Goal: Task Accomplishment & Management: Manage account settings

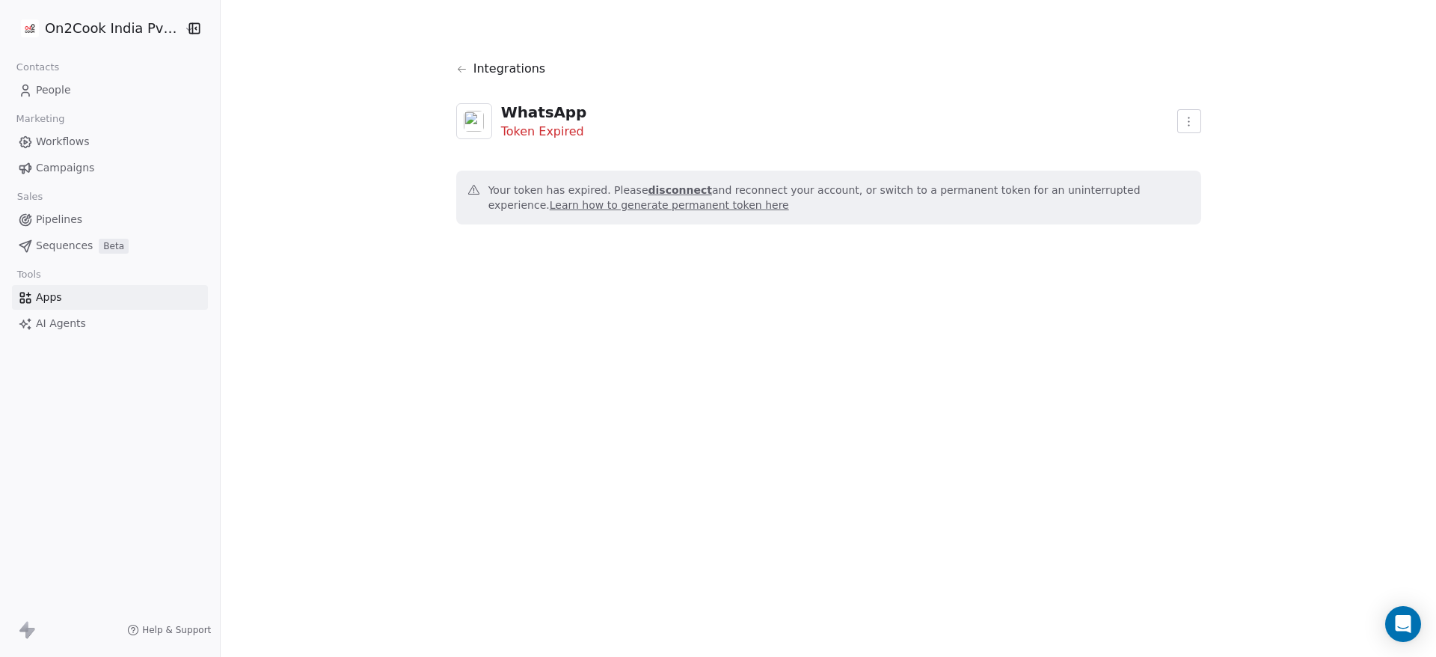
click at [43, 88] on span "People" at bounding box center [53, 90] width 35 height 16
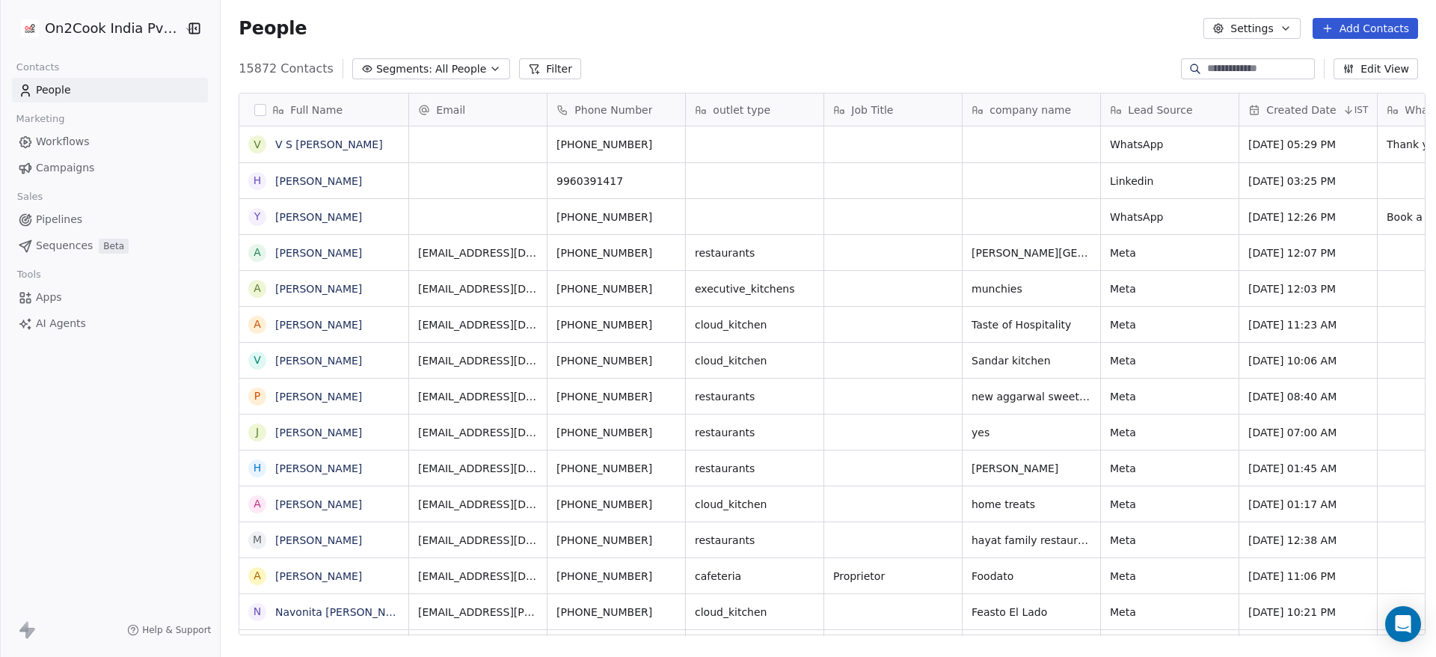
scroll to position [560, 1205]
click at [43, 88] on span "People" at bounding box center [53, 90] width 35 height 16
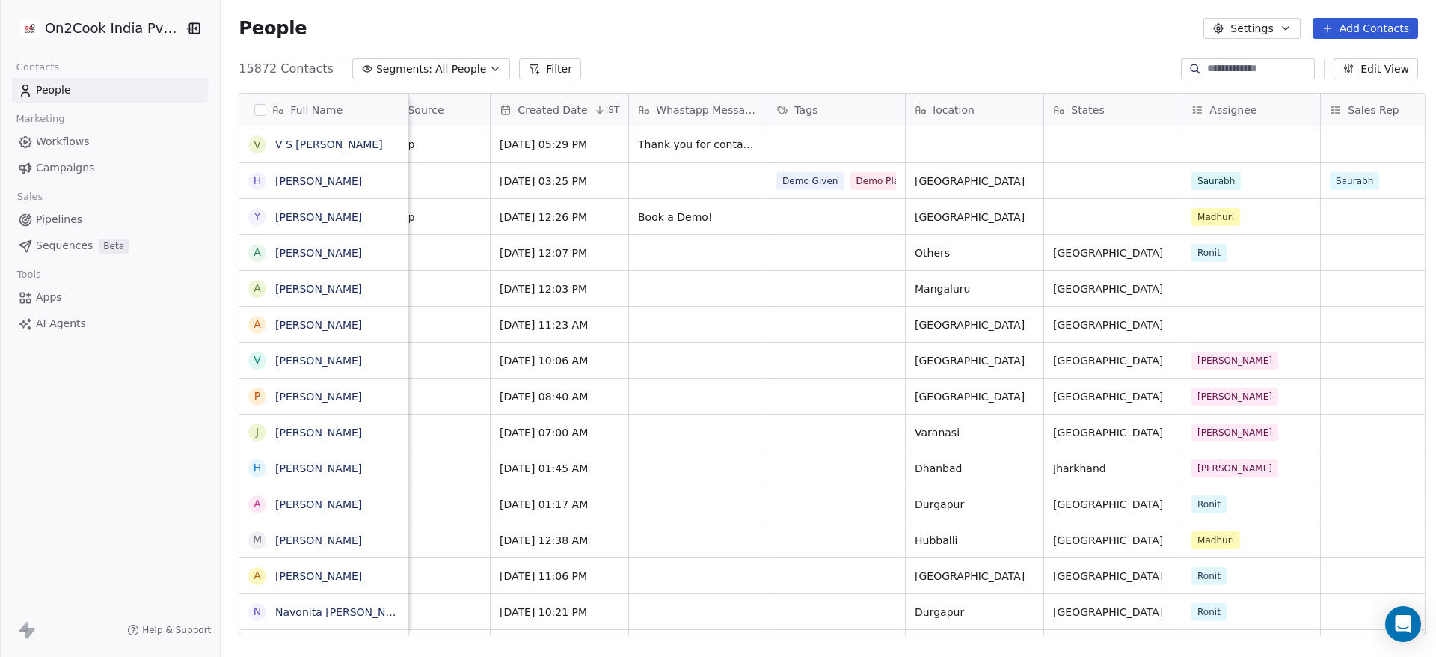
scroll to position [0, 746]
click at [1381, 32] on button "Add Contacts" at bounding box center [1365, 28] width 105 height 21
click at [87, 26] on html "On2Cook India Pvt. Ltd. Contacts People Marketing Workflows Campaigns Sales Pip…" at bounding box center [718, 328] width 1436 height 657
click at [88, 25] on html "On2Cook India Pvt. Ltd. Contacts People Marketing Workflows Campaigns Sales Pip…" at bounding box center [718, 328] width 1436 height 657
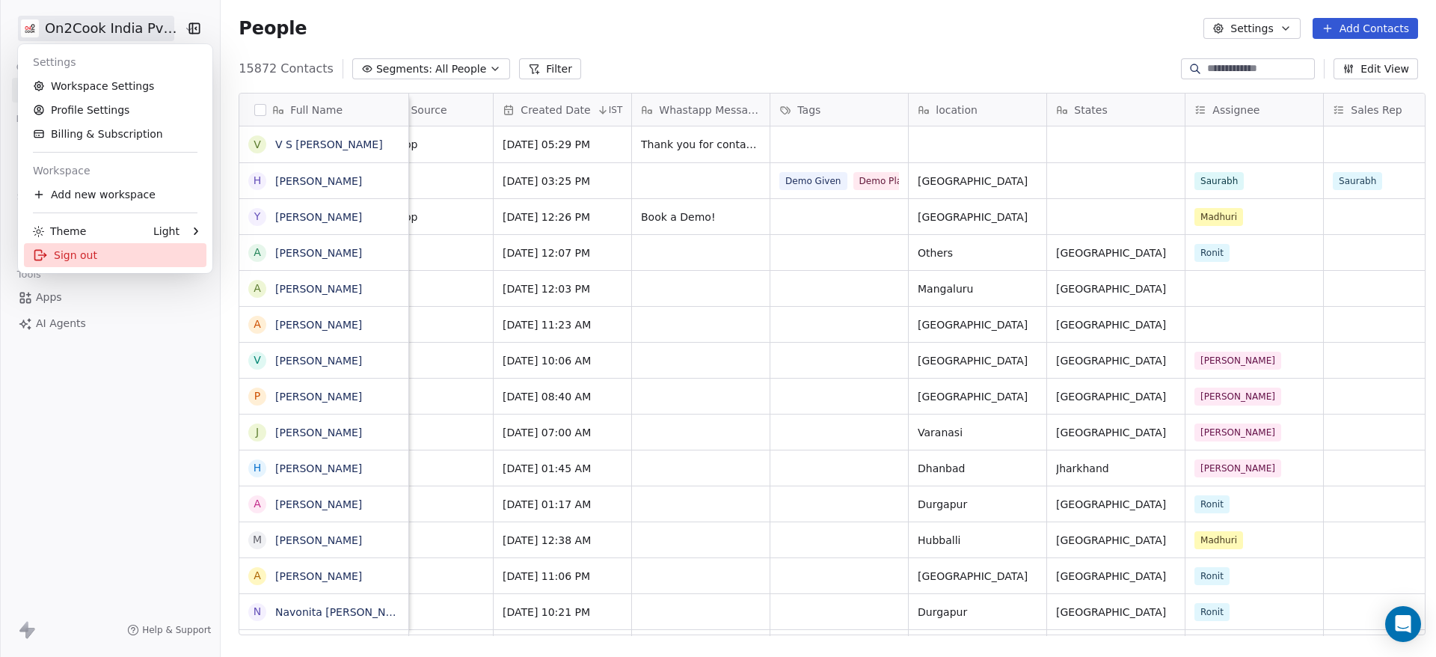
click at [107, 266] on div "Sign out" at bounding box center [115, 255] width 182 height 24
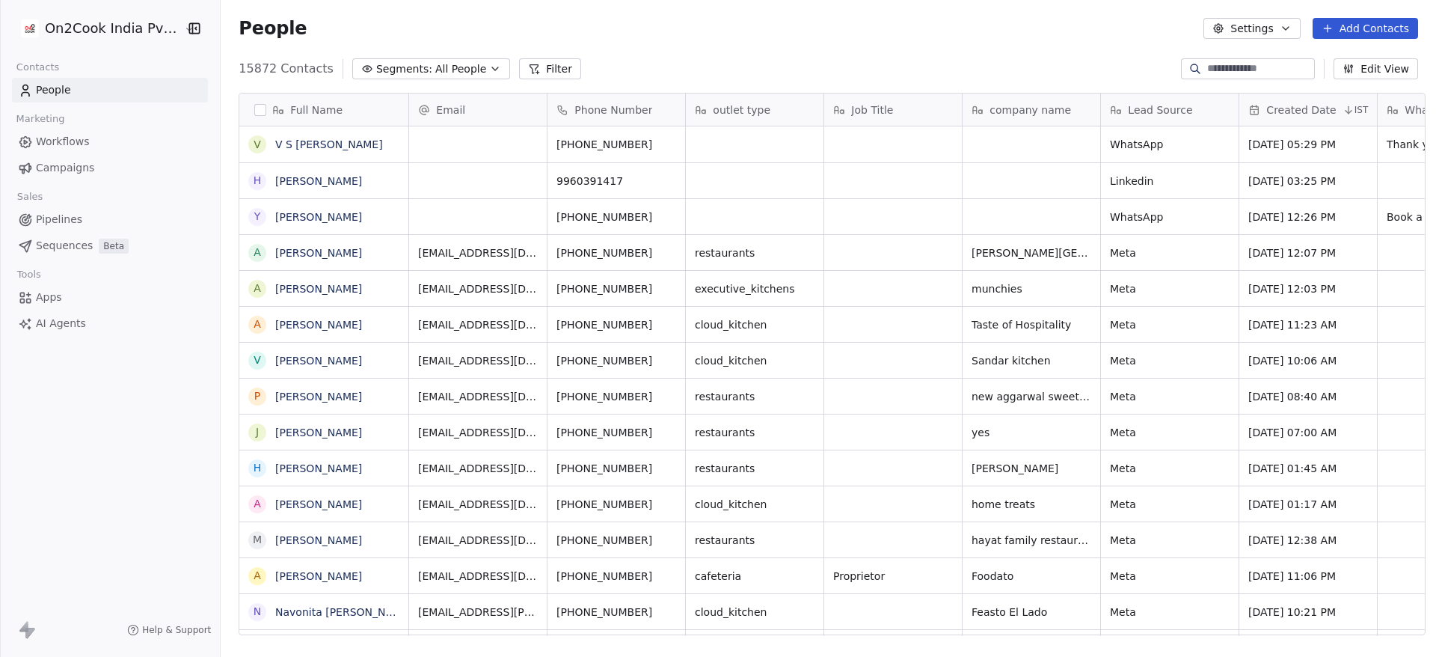
scroll to position [18, 18]
click at [1264, 25] on button "Settings" at bounding box center [1251, 28] width 96 height 21
click at [116, 32] on html "On2Cook India Pvt. Ltd. Contacts People Marketing Workflows Campaigns Sales Pip…" at bounding box center [718, 328] width 1436 height 657
click at [117, 31] on html "On2Cook India Pvt. Ltd. Contacts People Marketing Workflows Campaigns Sales Pip…" at bounding box center [718, 328] width 1436 height 657
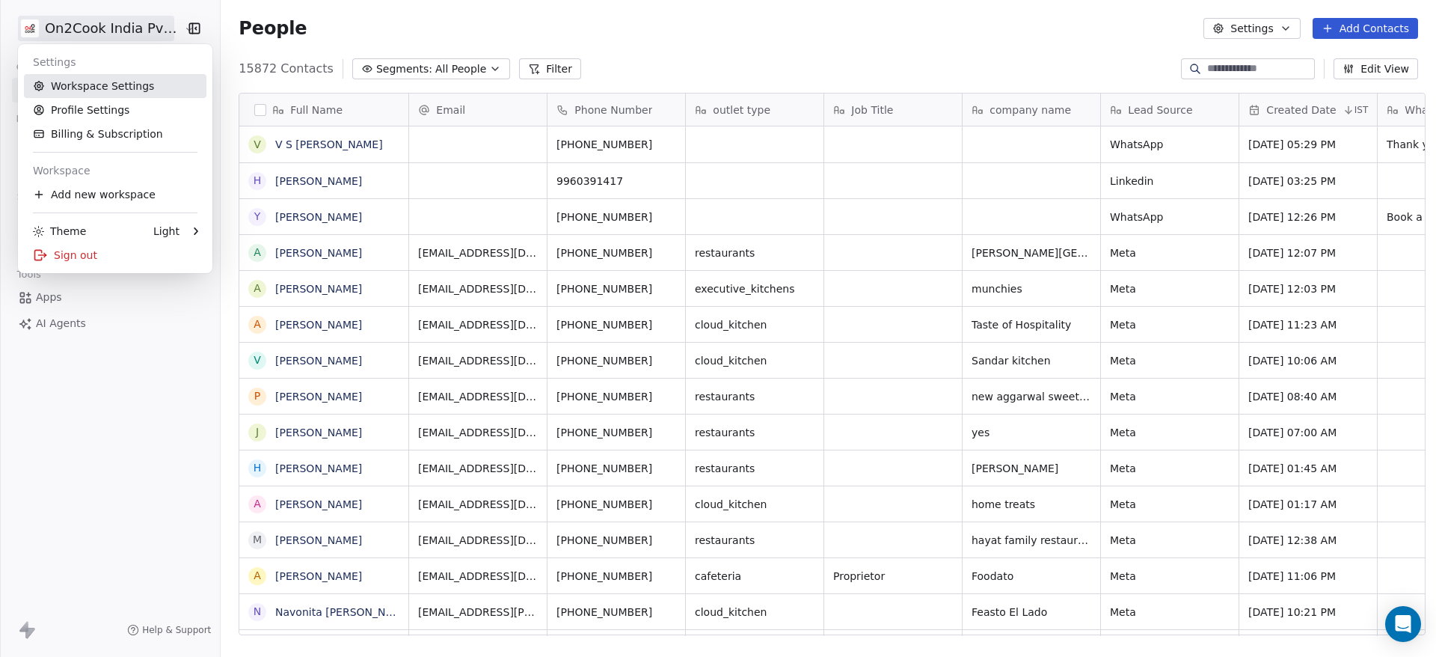
click at [123, 84] on link "Workspace Settings" at bounding box center [115, 86] width 182 height 24
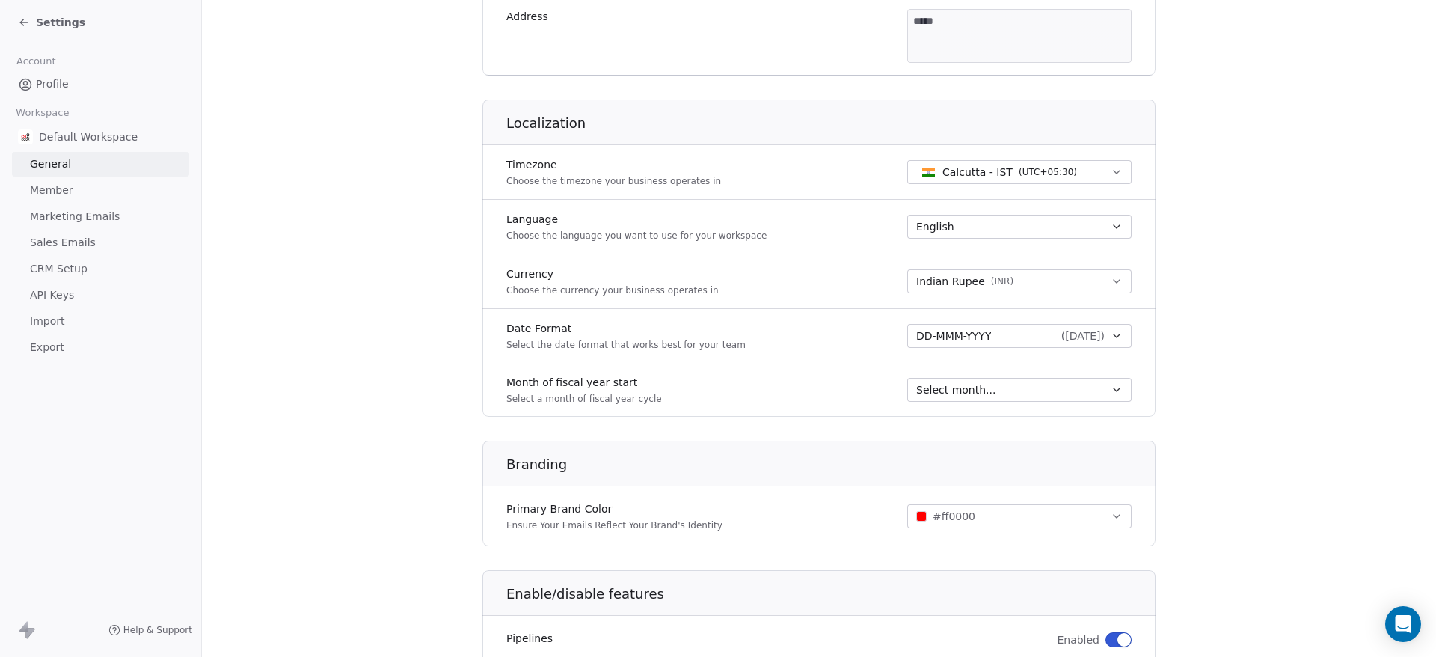
scroll to position [626, 0]
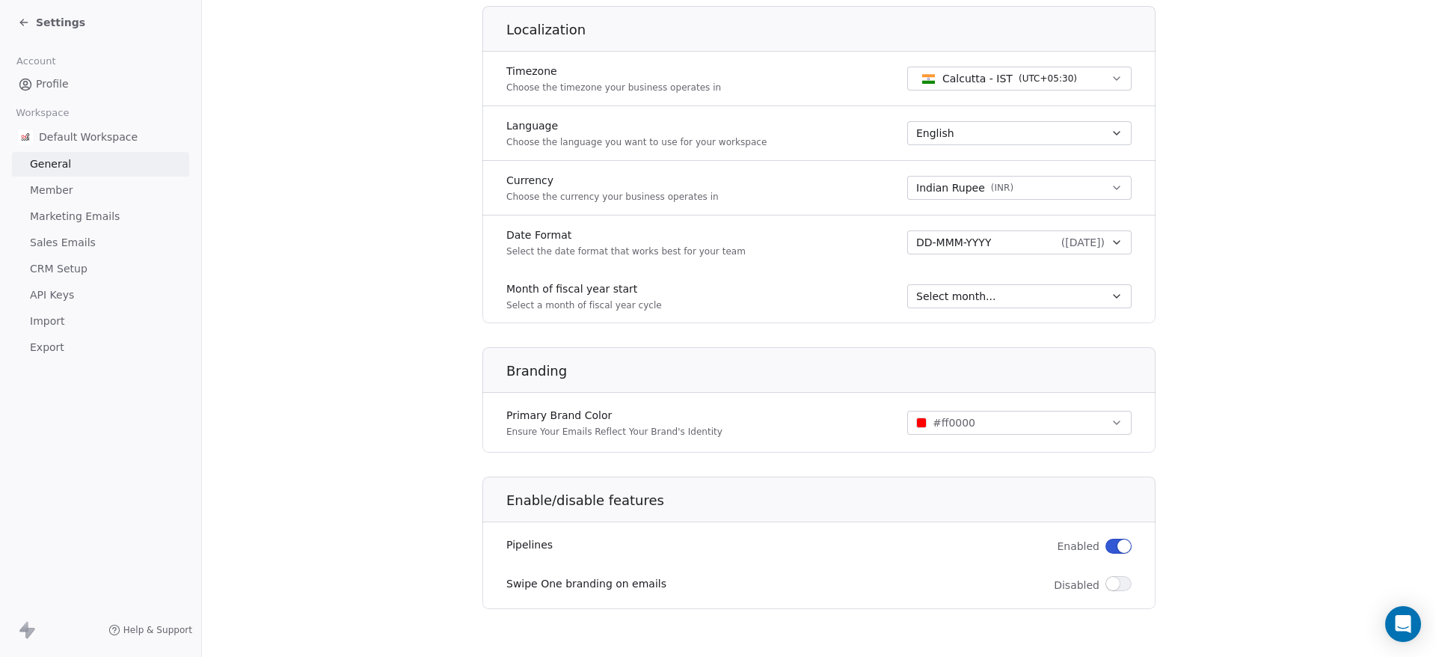
click at [74, 272] on span "CRM Setup" at bounding box center [59, 269] width 58 height 16
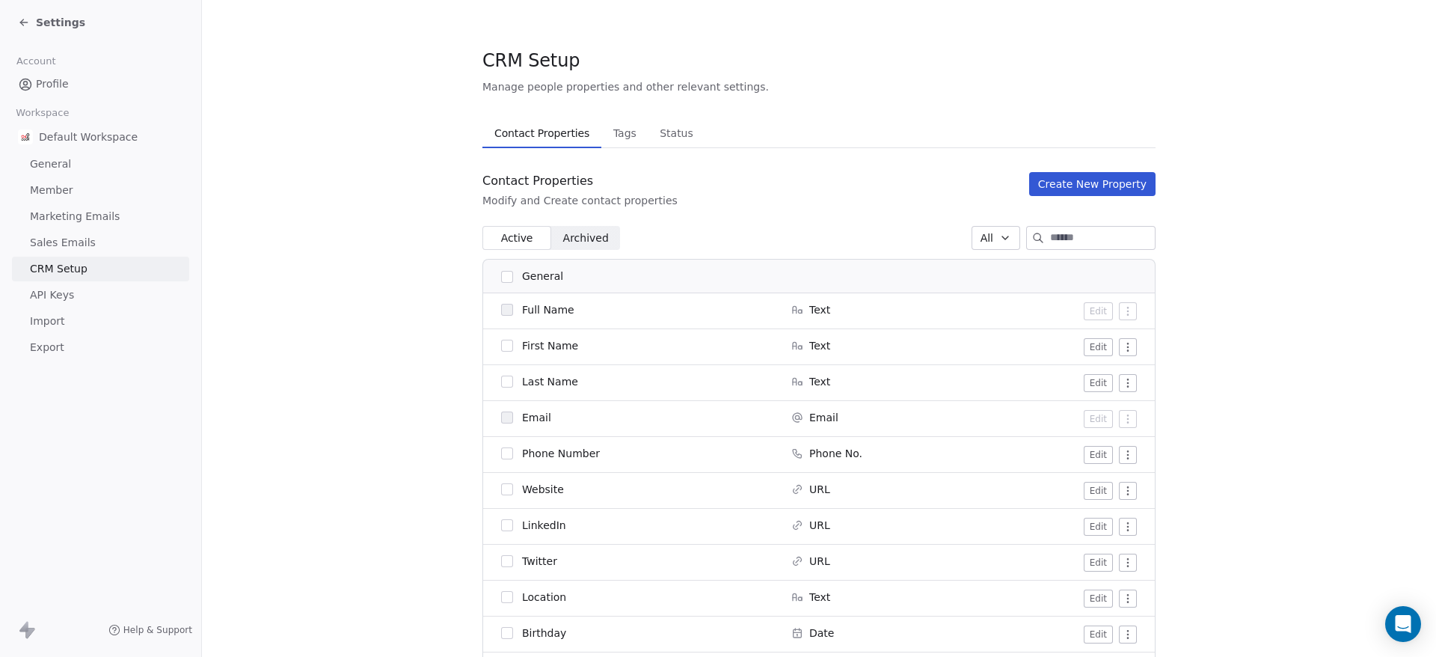
click at [90, 237] on link "Sales Emails" at bounding box center [100, 242] width 177 height 25
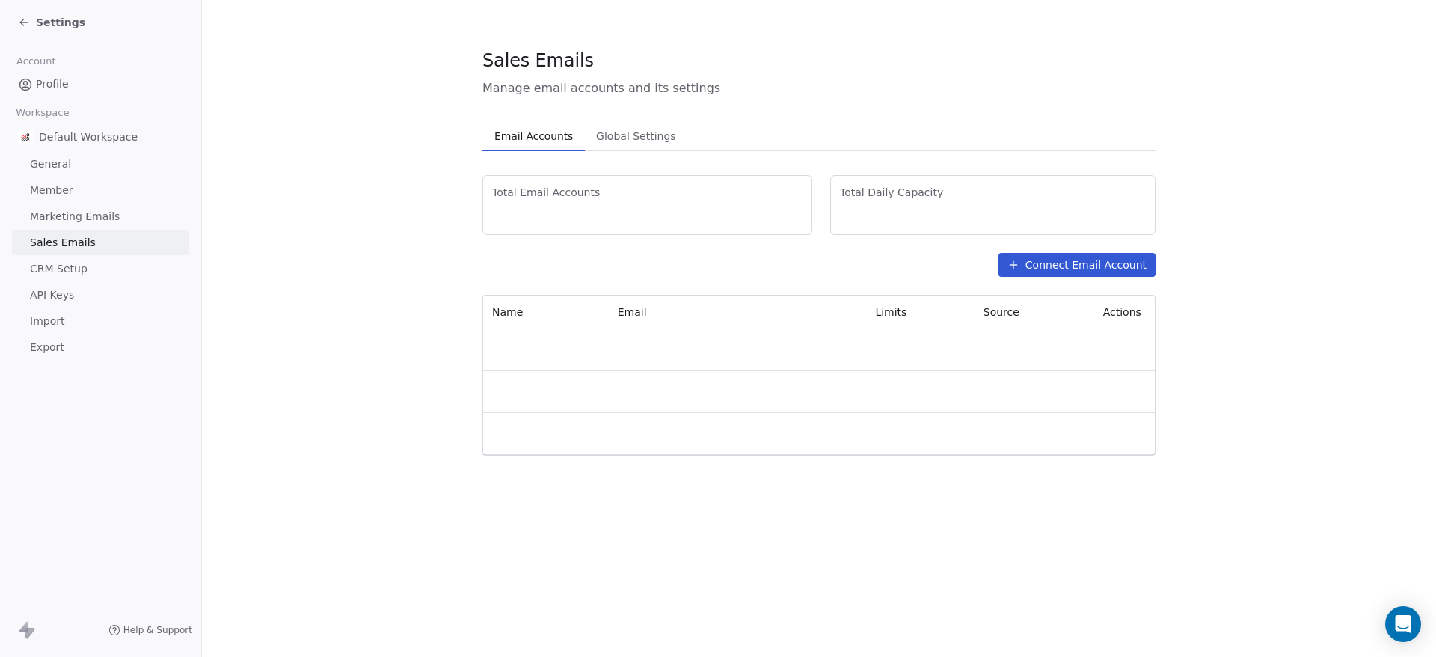
click at [73, 182] on link "Member" at bounding box center [100, 190] width 177 height 25
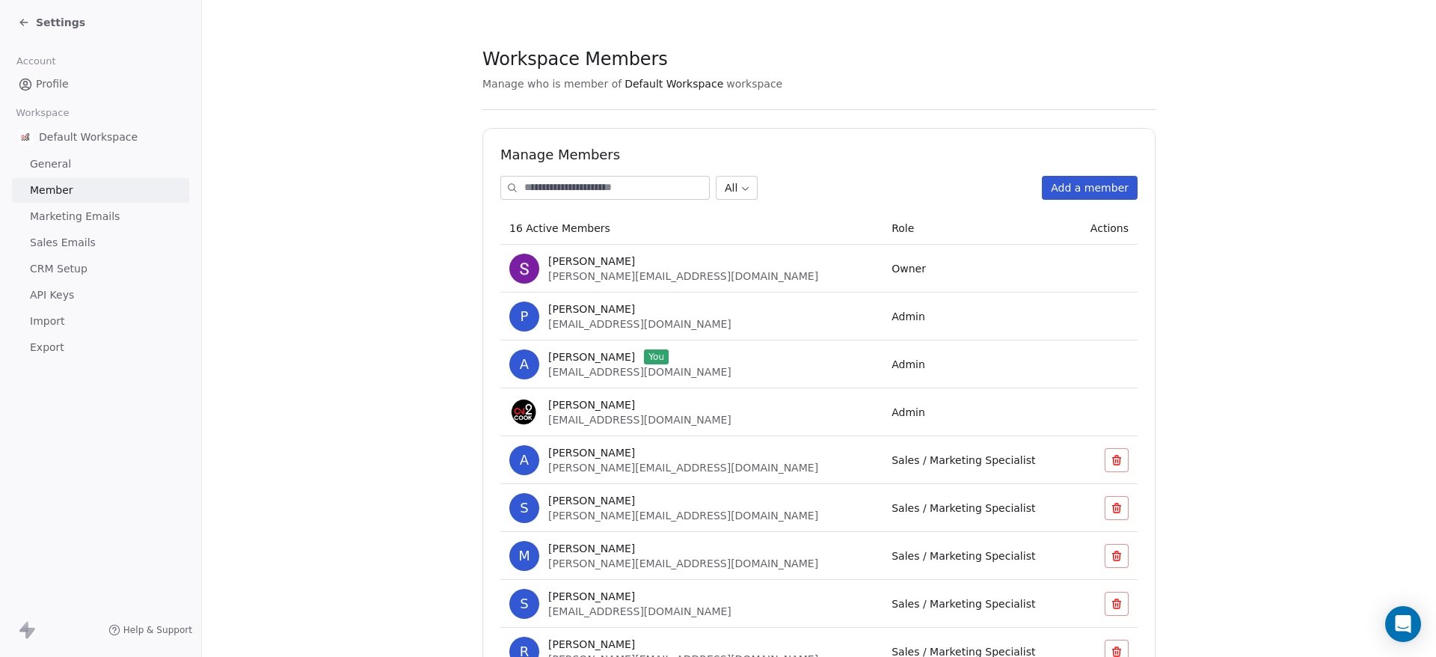
click at [1071, 188] on button "Add a member" at bounding box center [1090, 188] width 96 height 24
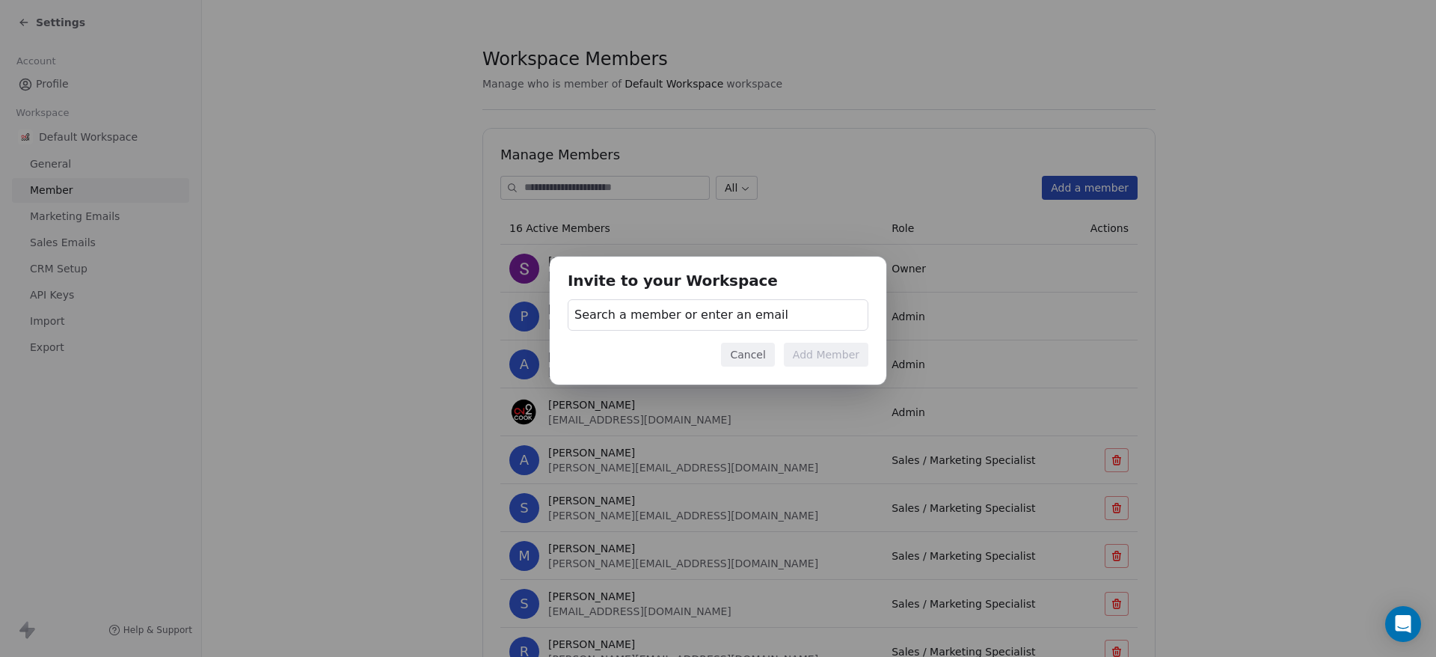
click at [702, 313] on span "Search a member or enter an email" at bounding box center [681, 315] width 214 height 18
paste input "**********"
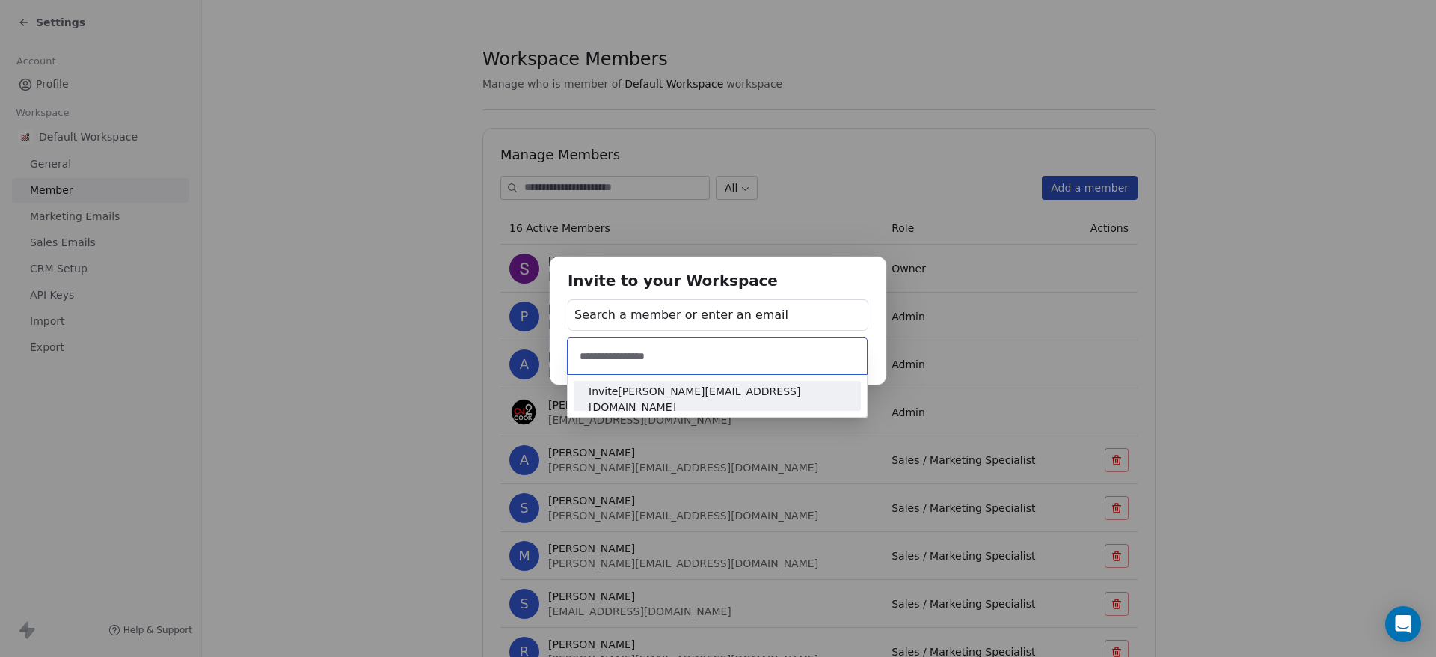
type input "**********"
click at [696, 400] on span "Invite sonit@on2cook.com" at bounding box center [717, 399] width 257 height 31
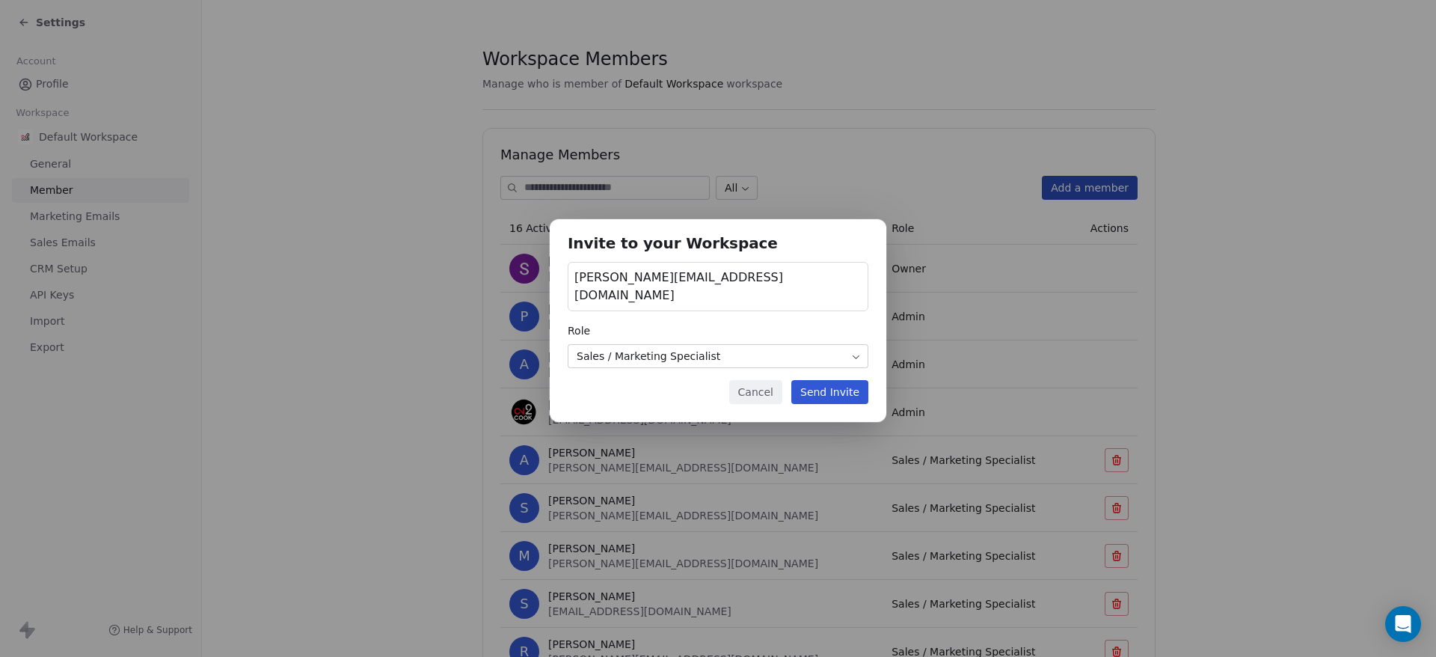
click at [678, 344] on body "Settings Account Profile Workspace Default Workspace General Member Marketing E…" at bounding box center [718, 328] width 1436 height 657
click at [836, 384] on button "Send Invite" at bounding box center [829, 392] width 77 height 24
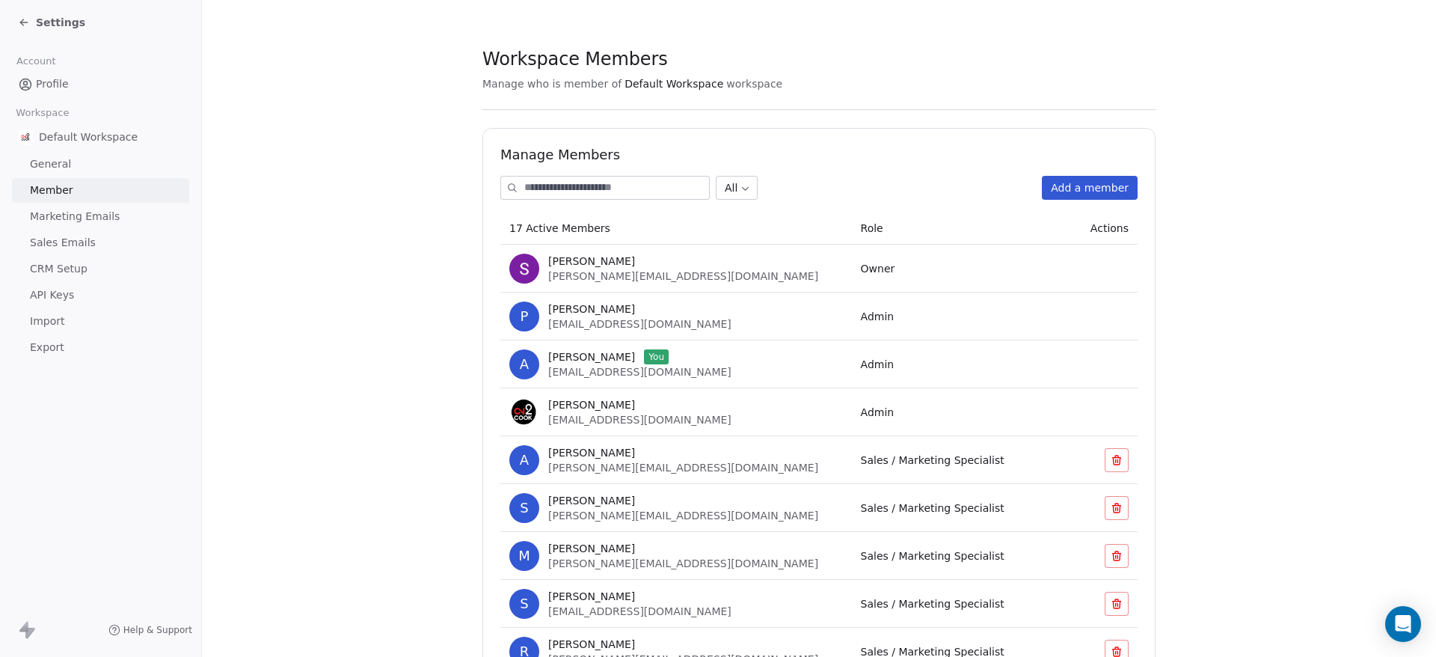
click at [1069, 185] on button "Add a member" at bounding box center [1090, 188] width 96 height 24
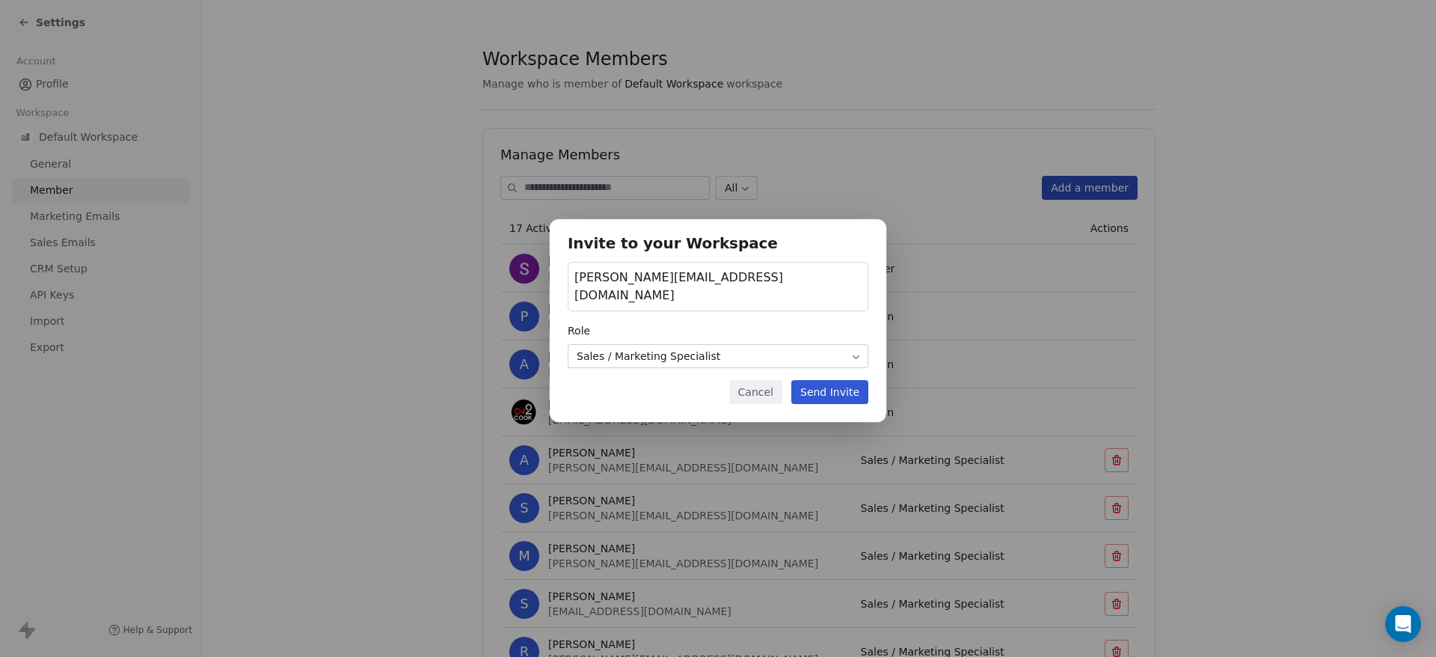
click at [688, 290] on div "sonit@on2cook.com" at bounding box center [718, 286] width 301 height 49
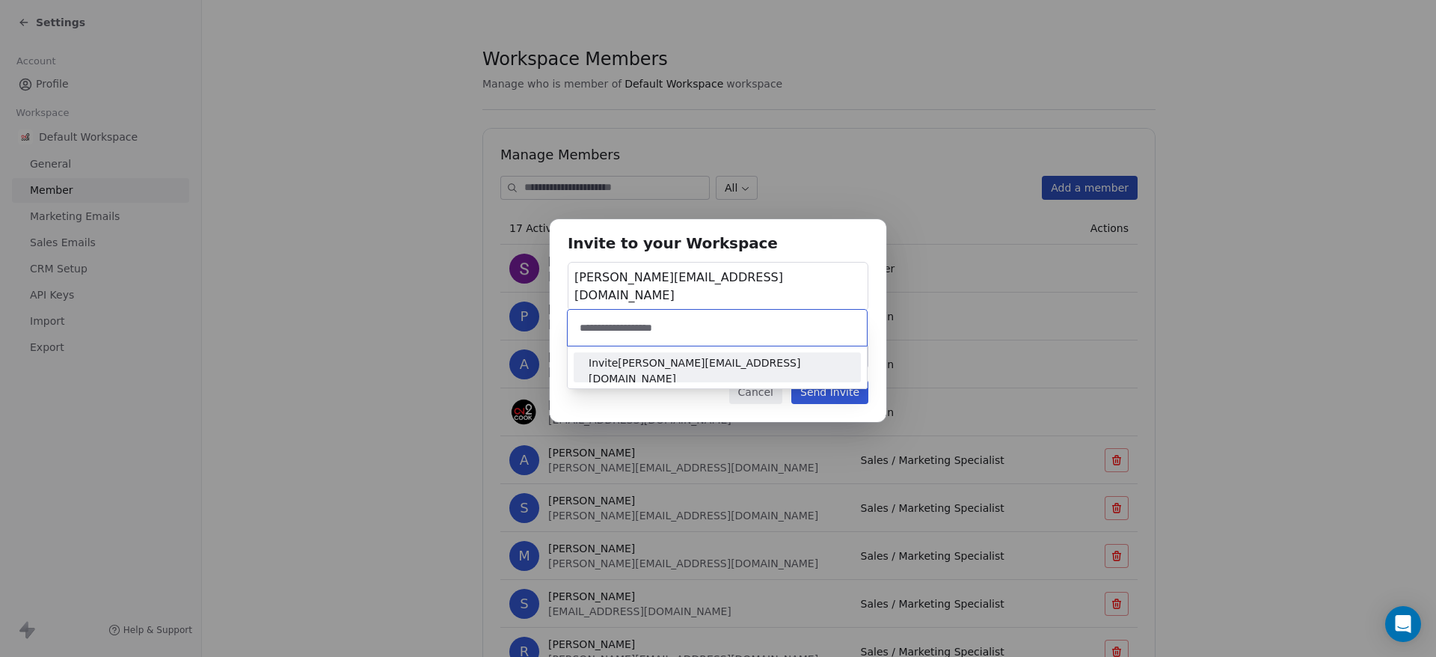
type input "**********"
click at [708, 365] on span "Invite khushbu@on2cook.com" at bounding box center [717, 370] width 257 height 31
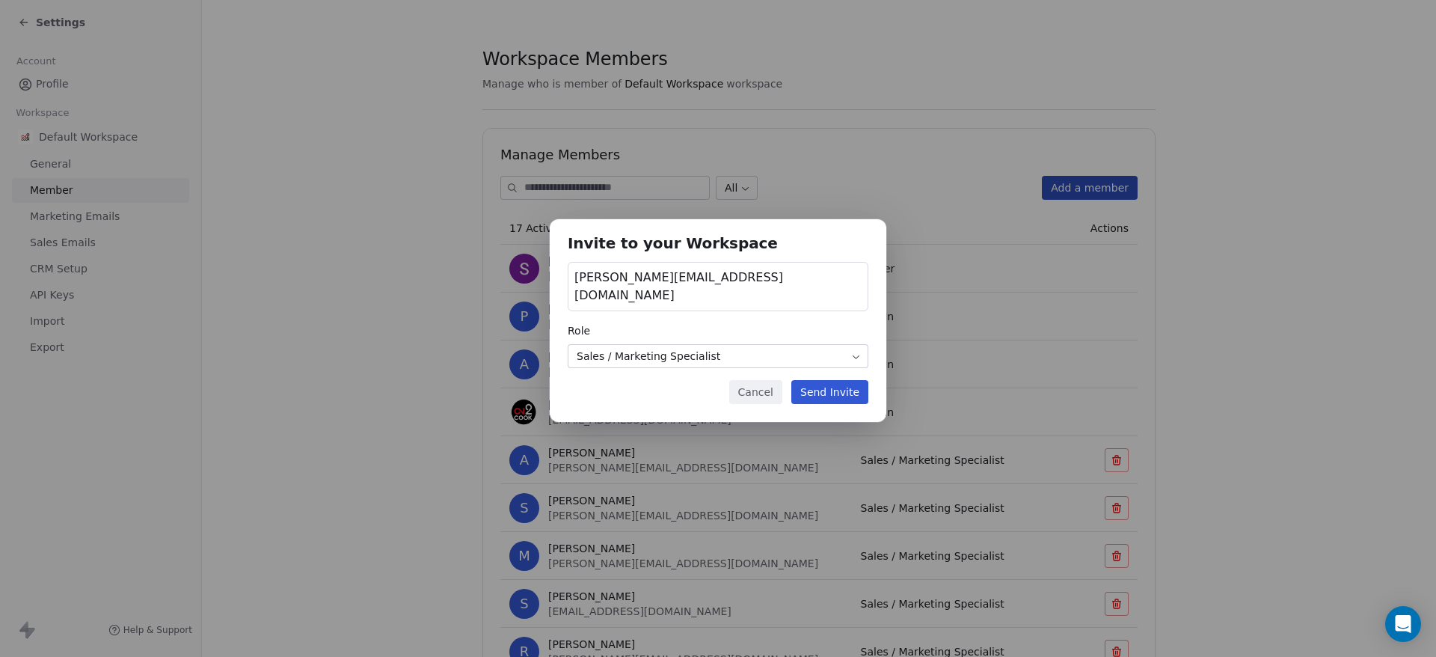
click at [844, 380] on button "Send Invite" at bounding box center [829, 392] width 77 height 24
